Goal: Task Accomplishment & Management: Manage account settings

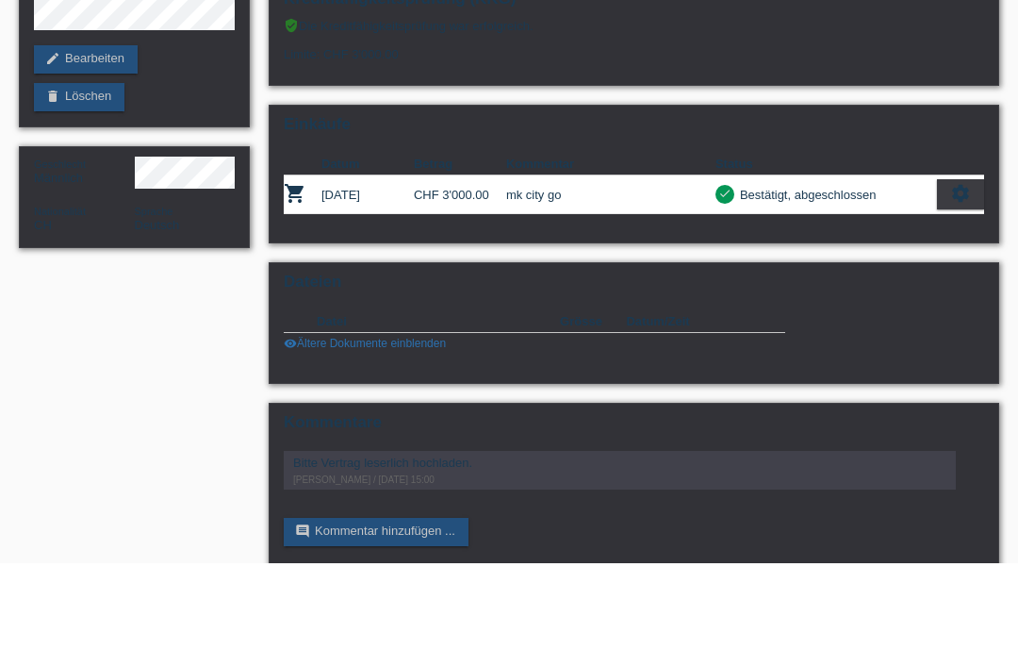
scroll to position [125, 0]
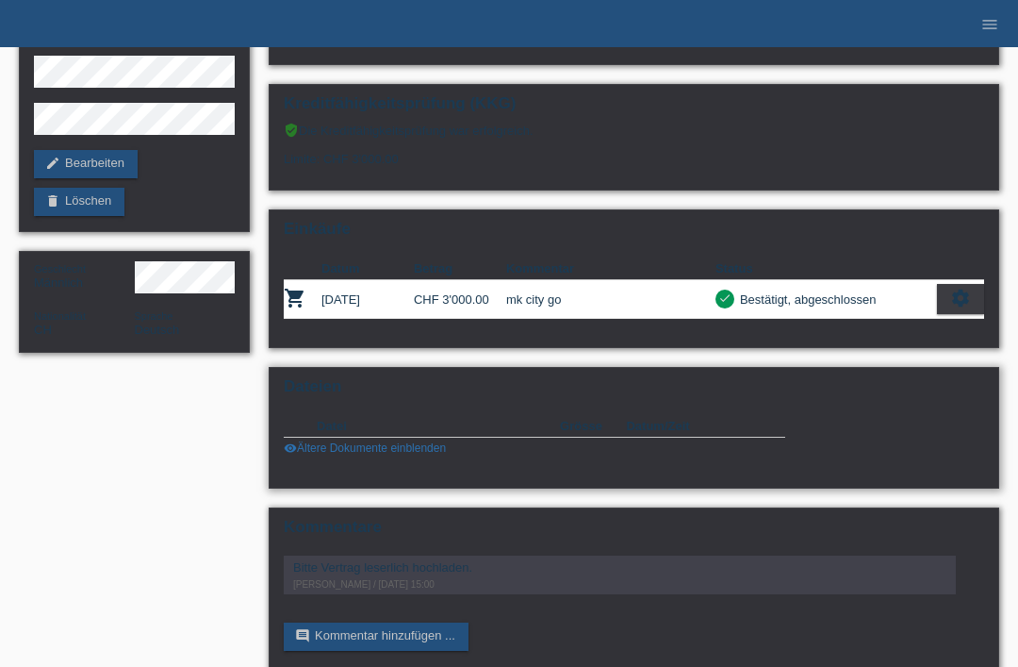
click at [318, 454] on link "visibility Ältere Dokumente einblenden" at bounding box center [365, 447] width 162 height 13
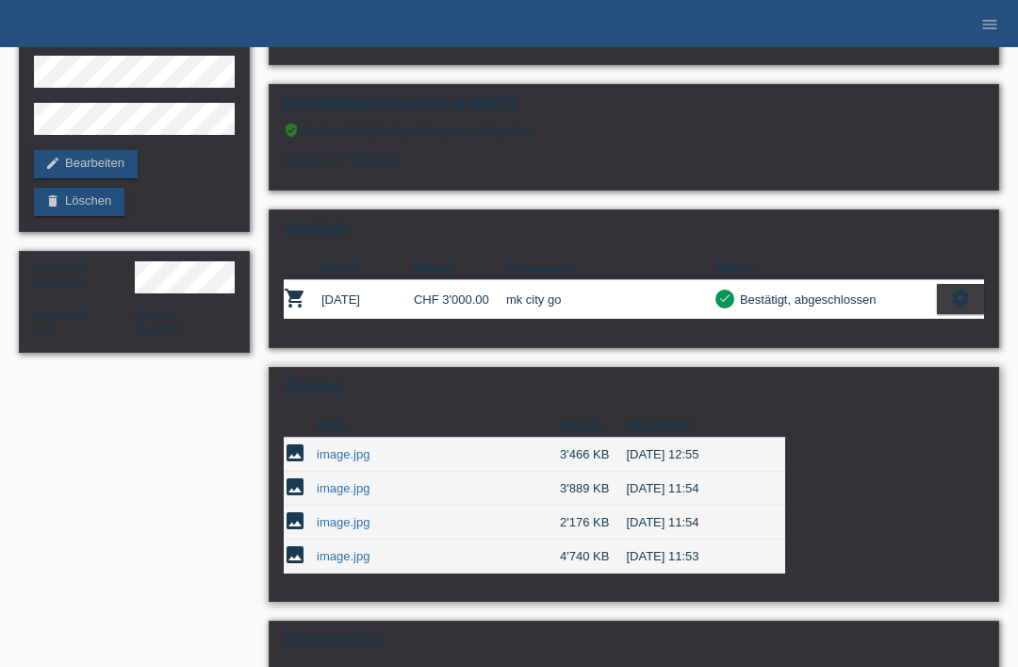
click at [339, 461] on link "image.jpg" at bounding box center [343, 454] width 53 height 14
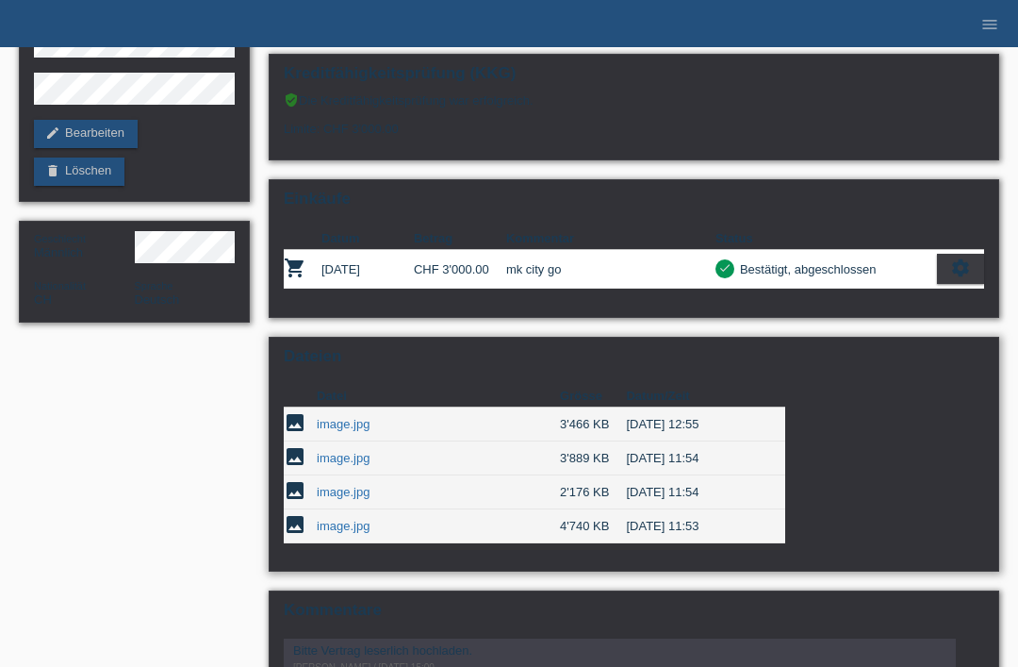
click at [344, 465] on link "image.jpg" at bounding box center [343, 458] width 53 height 14
click at [334, 499] on link "image.jpg" at bounding box center [343, 492] width 53 height 14
click at [322, 465] on link "image.jpg" at bounding box center [343, 458] width 53 height 14
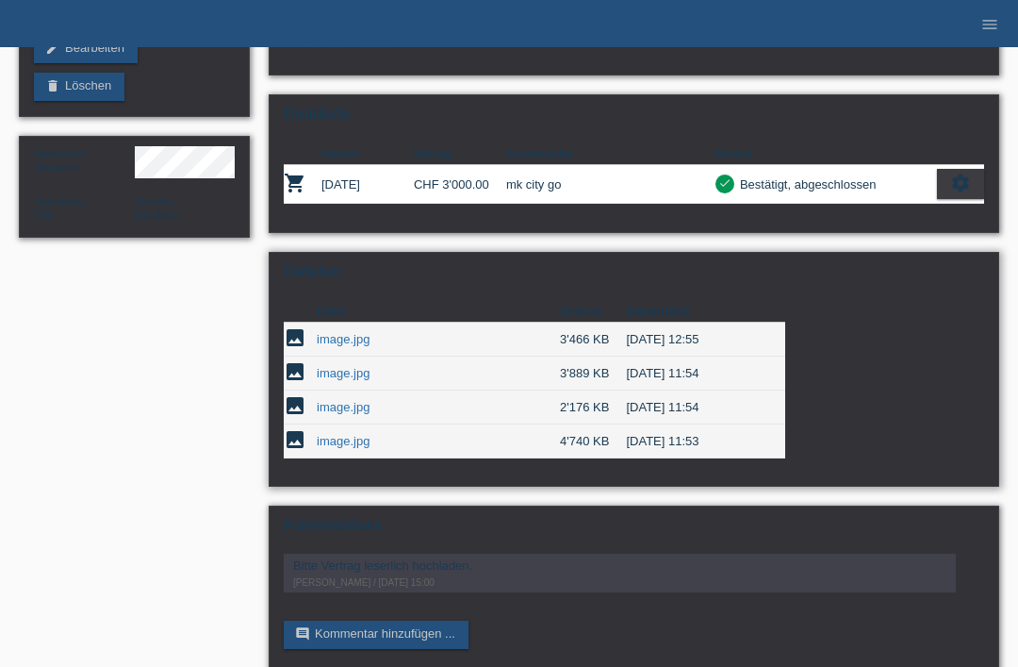
scroll to position [240, 0]
click at [333, 414] on link "image.jpg" at bounding box center [343, 407] width 53 height 14
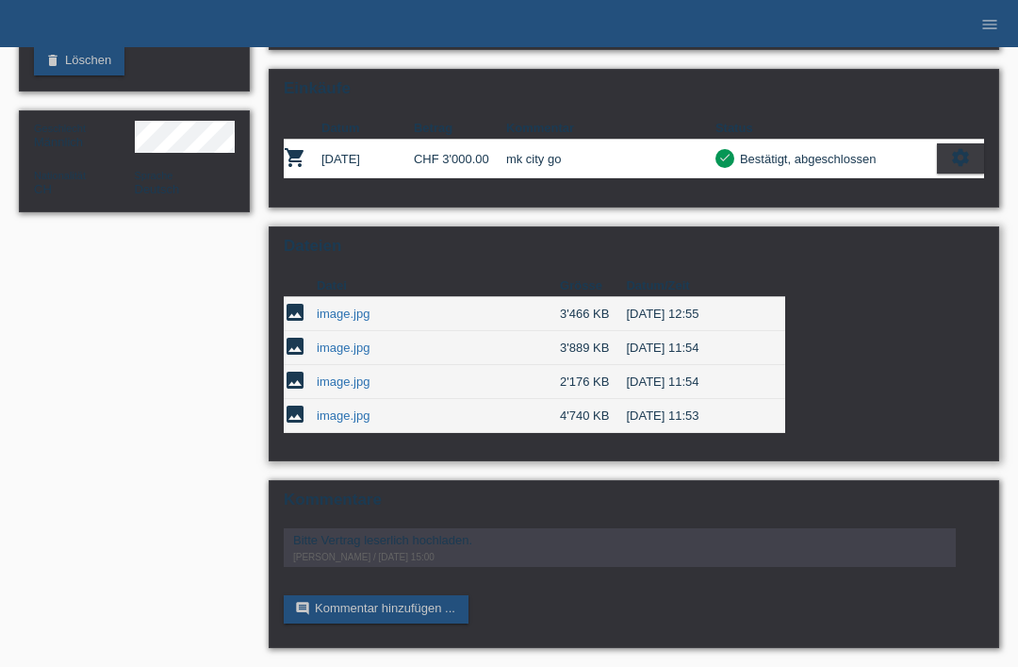
click at [338, 374] on link "image.jpg" at bounding box center [343, 381] width 53 height 14
click at [342, 408] on link "image.jpg" at bounding box center [343, 415] width 53 height 14
click at [339, 374] on link "image.jpg" at bounding box center [343, 381] width 53 height 14
click at [341, 399] on td "image.jpg" at bounding box center [438, 416] width 243 height 34
click at [350, 408] on link "image.jpg" at bounding box center [343, 415] width 53 height 14
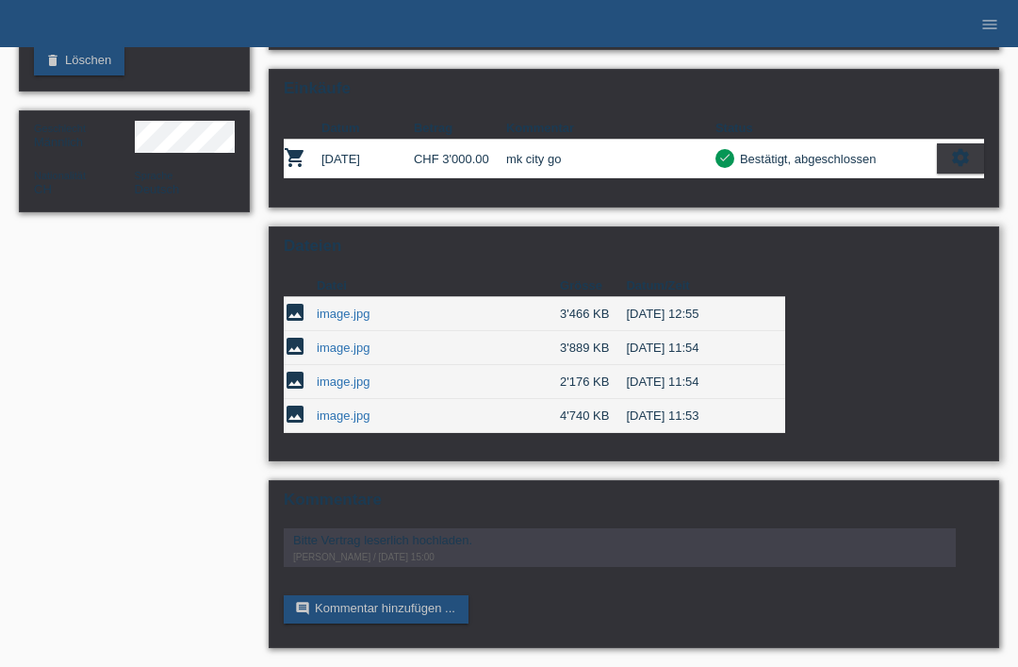
click at [340, 374] on link "image.jpg" at bounding box center [343, 381] width 53 height 14
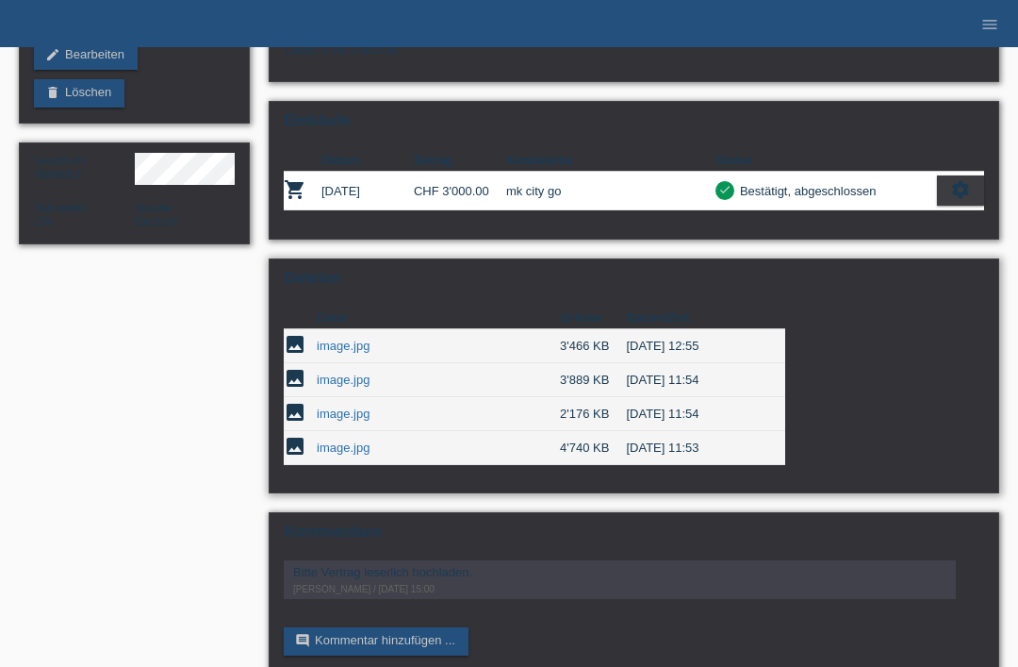
scroll to position [240, 0]
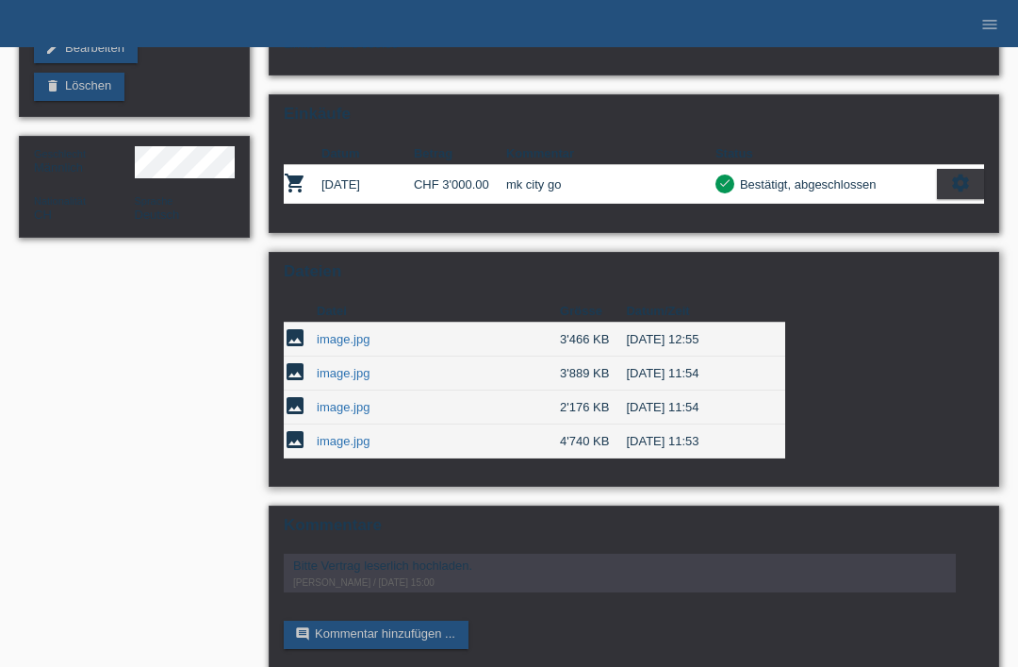
click at [342, 346] on link "image.jpg" at bounding box center [343, 339] width 53 height 14
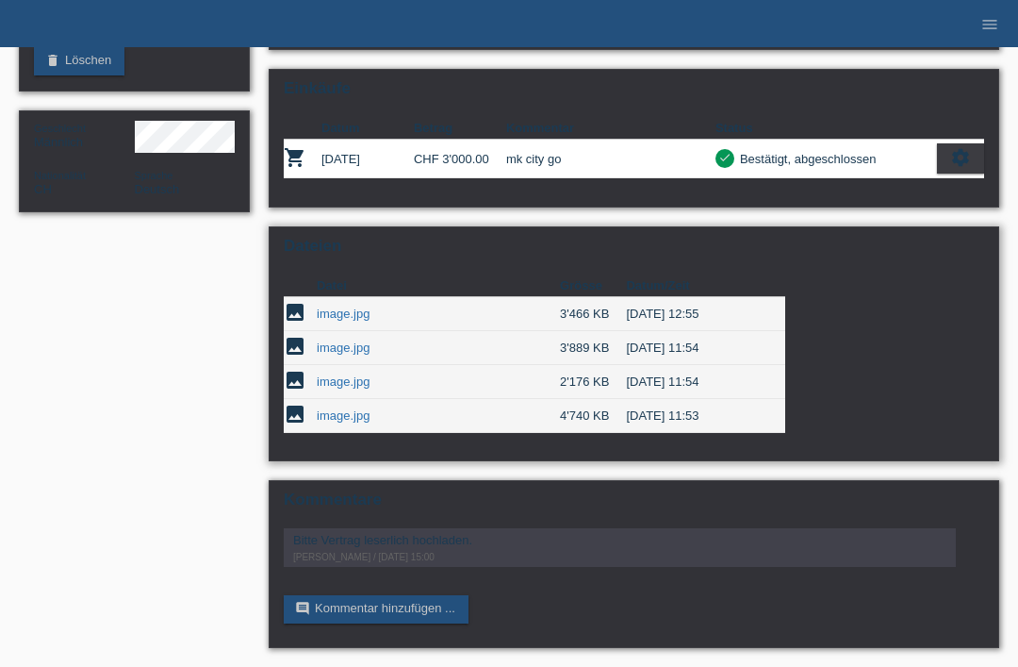
click at [345, 374] on link "image.jpg" at bounding box center [343, 381] width 53 height 14
click at [336, 340] on link "image.jpg" at bounding box center [343, 347] width 53 height 14
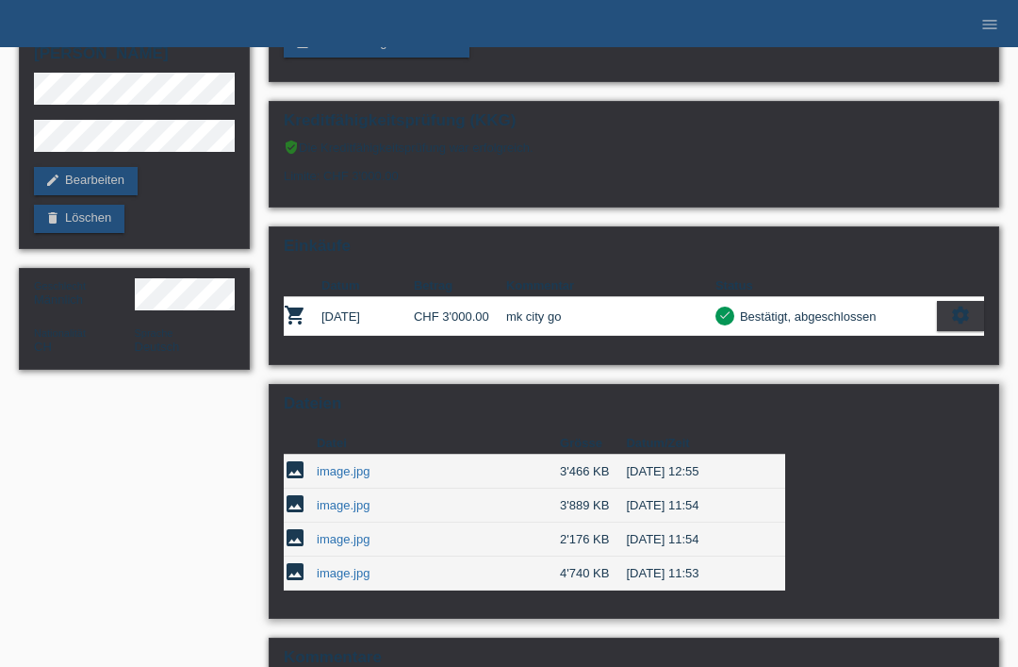
scroll to position [0, 0]
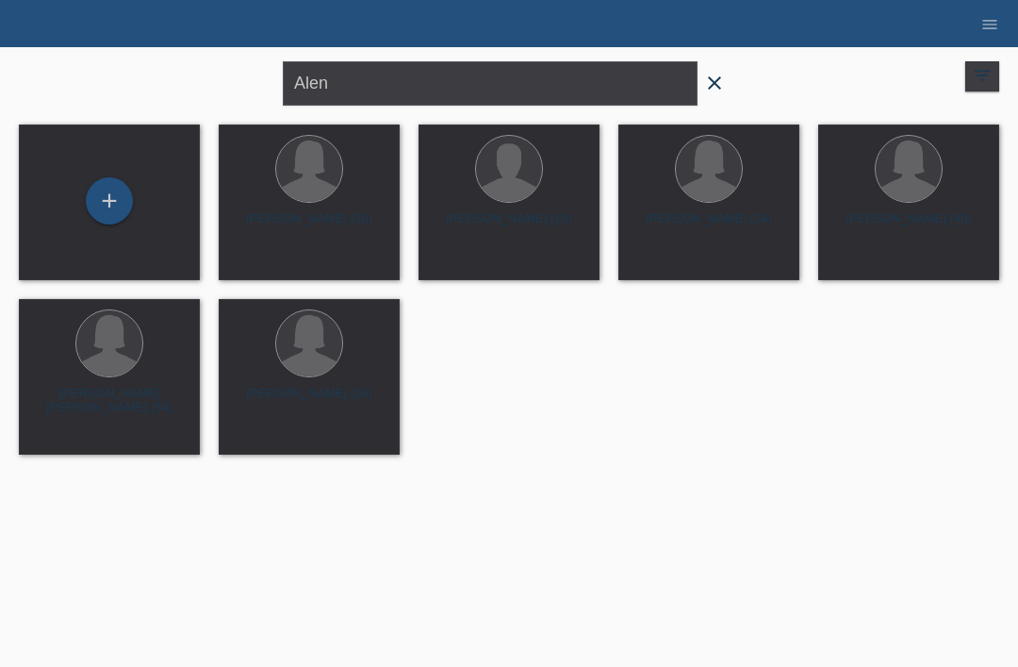
click at [709, 88] on icon "close" at bounding box center [714, 83] width 23 height 23
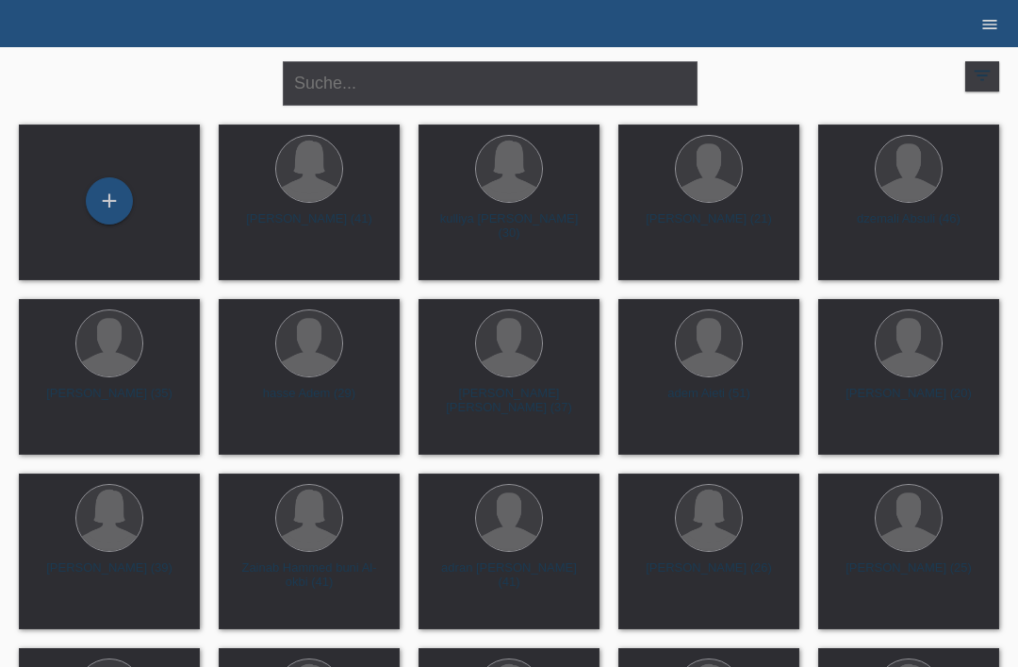
click at [991, 19] on icon "menu" at bounding box center [990, 24] width 19 height 19
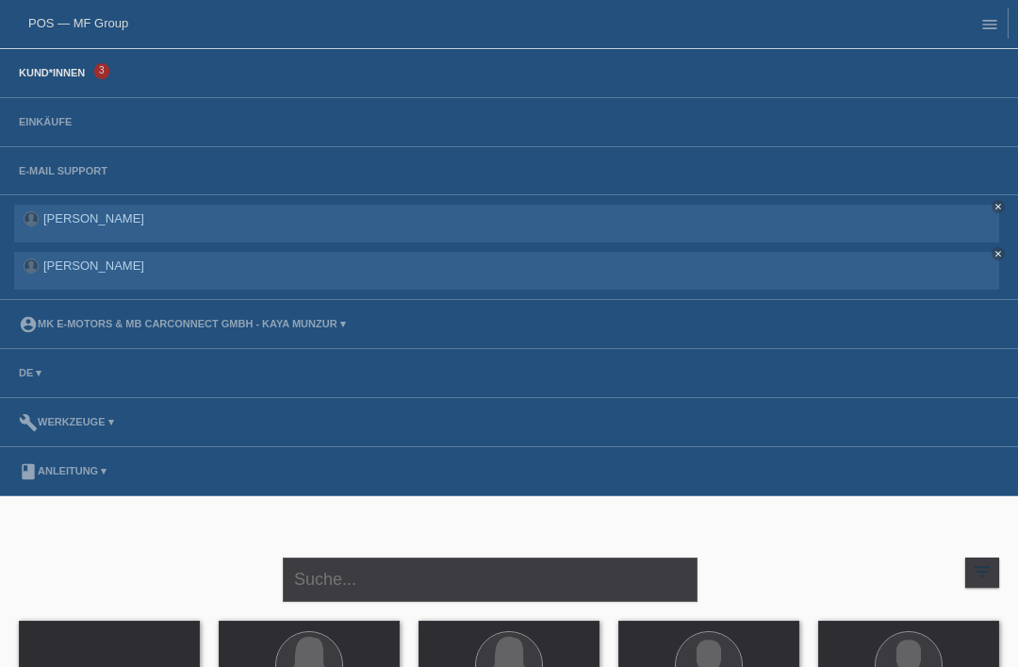
click at [90, 310] on li "account_circle MK E-MOTORS & MB CarConnect GmbH - Kaya Munzur ▾" at bounding box center [509, 324] width 1018 height 49
click at [245, 329] on link "account_circle MK E-MOTORS & MB CarConnect GmbH - Kaya Munzur ▾" at bounding box center [182, 323] width 346 height 11
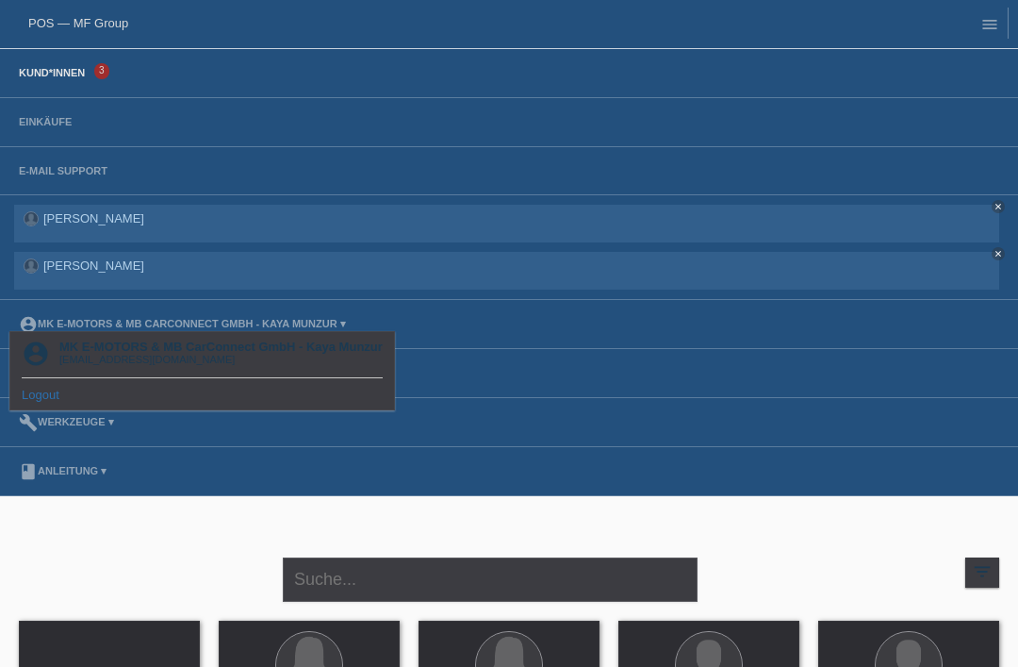
click at [36, 391] on link "Logout" at bounding box center [41, 395] width 38 height 14
